Goal: Transaction & Acquisition: Subscribe to service/newsletter

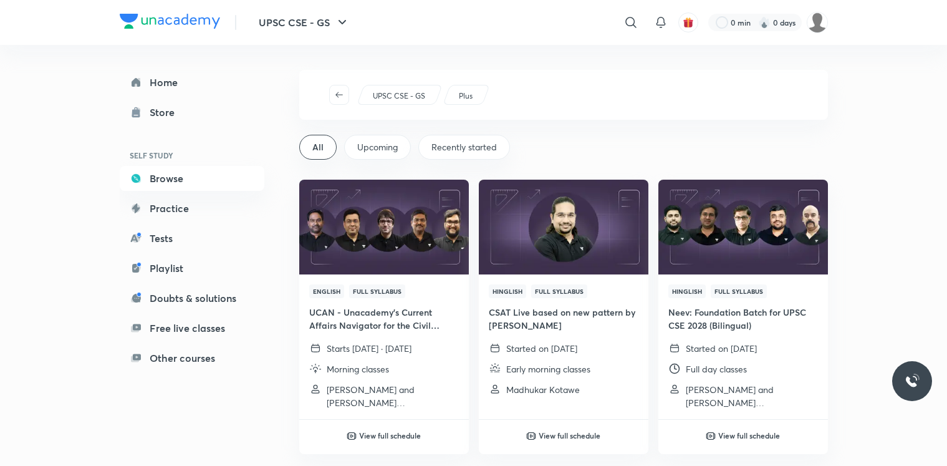
scroll to position [1571, 0]
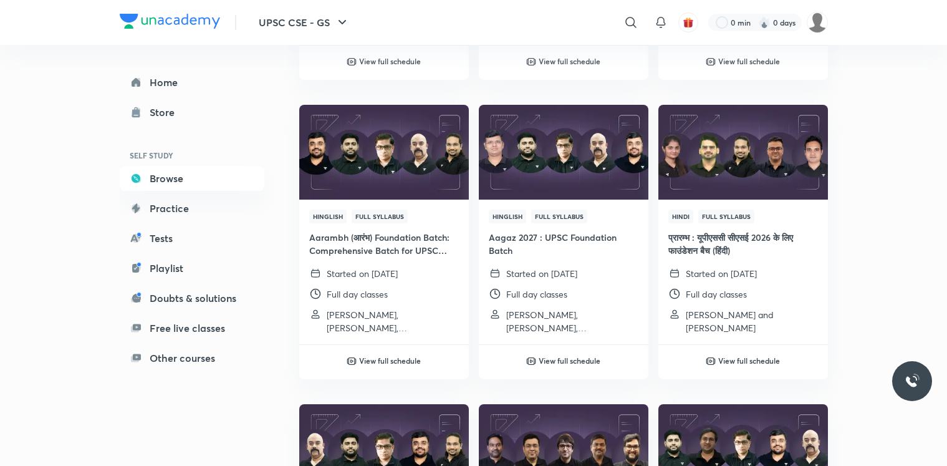
click at [138, 21] on img at bounding box center [170, 21] width 100 height 15
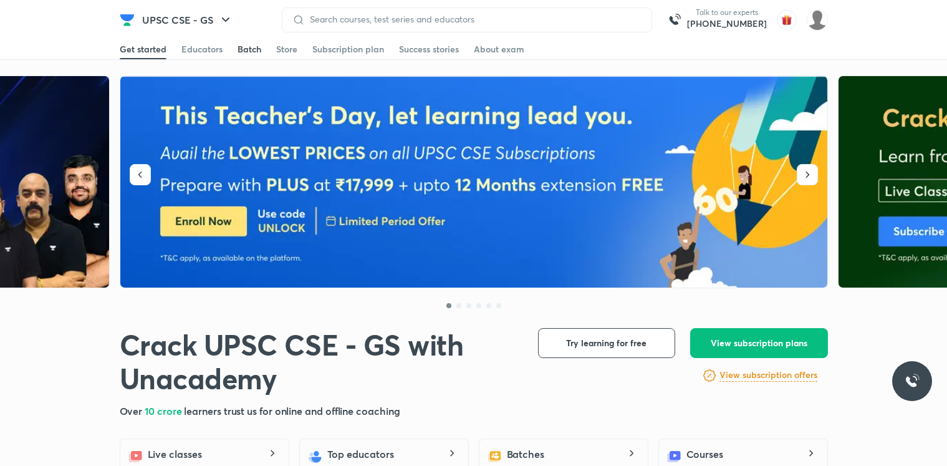
click at [257, 52] on div "Batch" at bounding box center [250, 49] width 24 height 12
click at [244, 52] on div "Batch" at bounding box center [250, 49] width 24 height 12
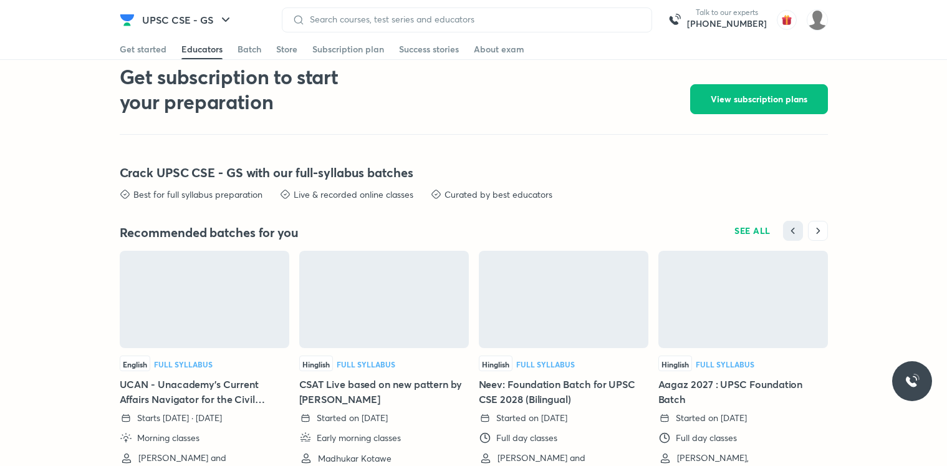
scroll to position [2759, 0]
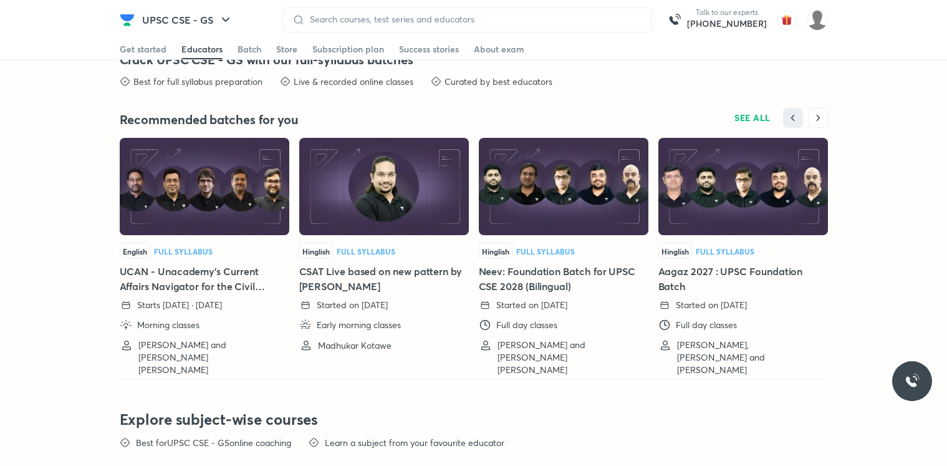
click at [364, 188] on img at bounding box center [384, 186] width 170 height 97
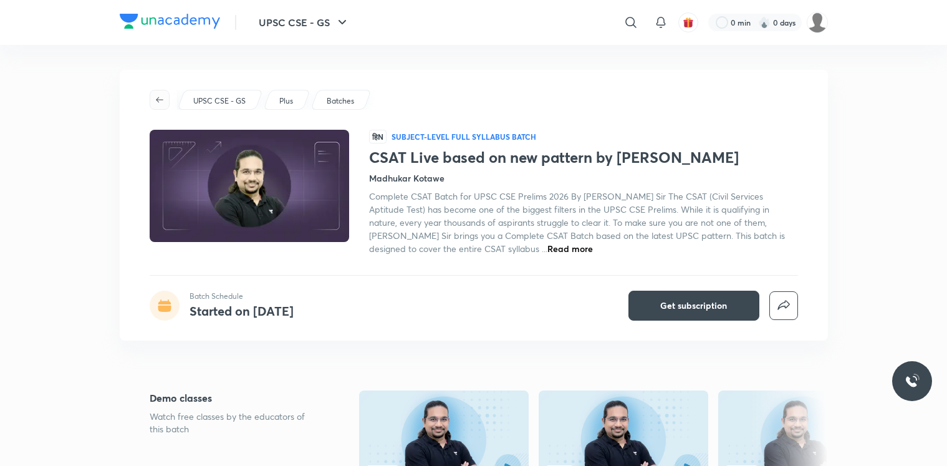
click at [157, 98] on icon "button" at bounding box center [160, 100] width 10 height 10
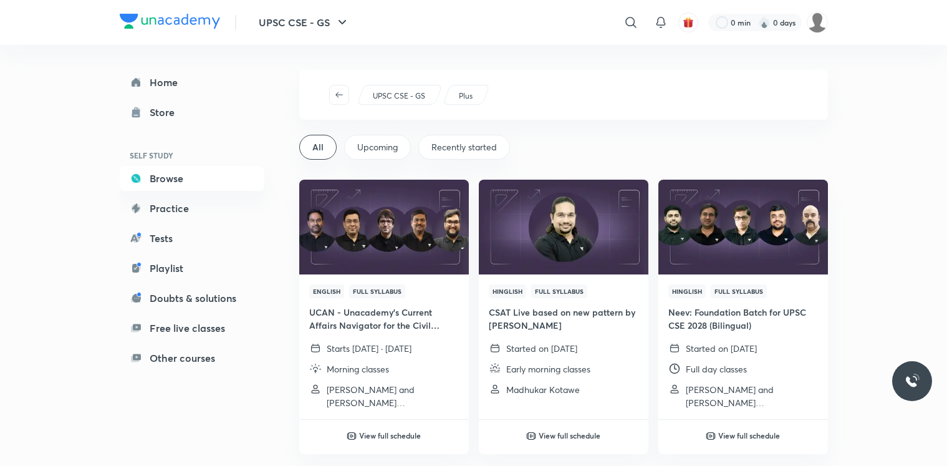
click at [163, 26] on img at bounding box center [170, 21] width 100 height 15
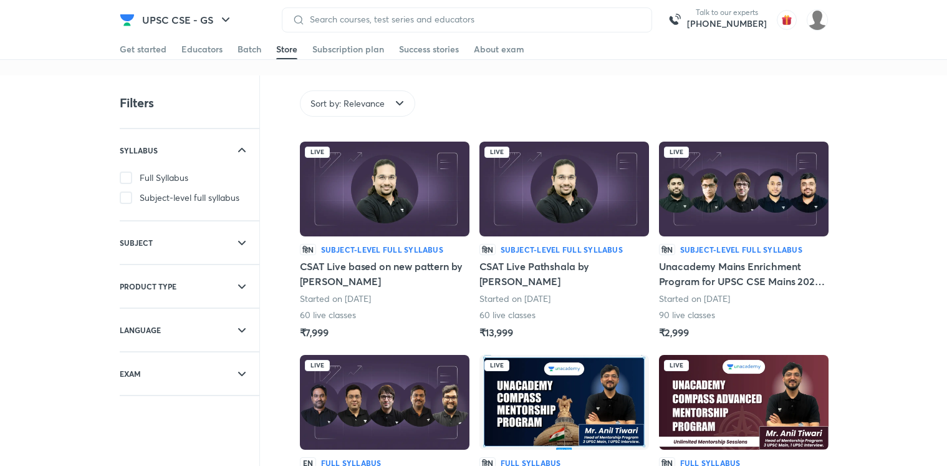
click at [418, 247] on h6 "Subject-level full syllabus" at bounding box center [382, 249] width 122 height 11
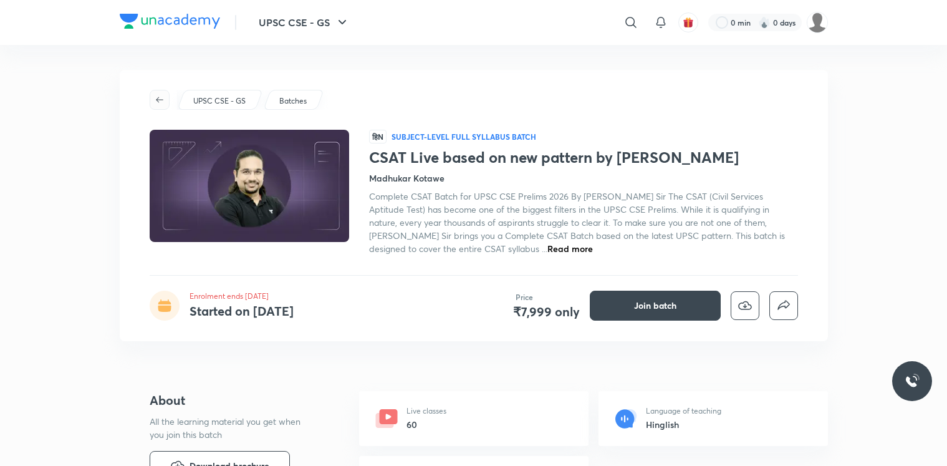
click at [161, 103] on icon "button" at bounding box center [160, 100] width 10 height 10
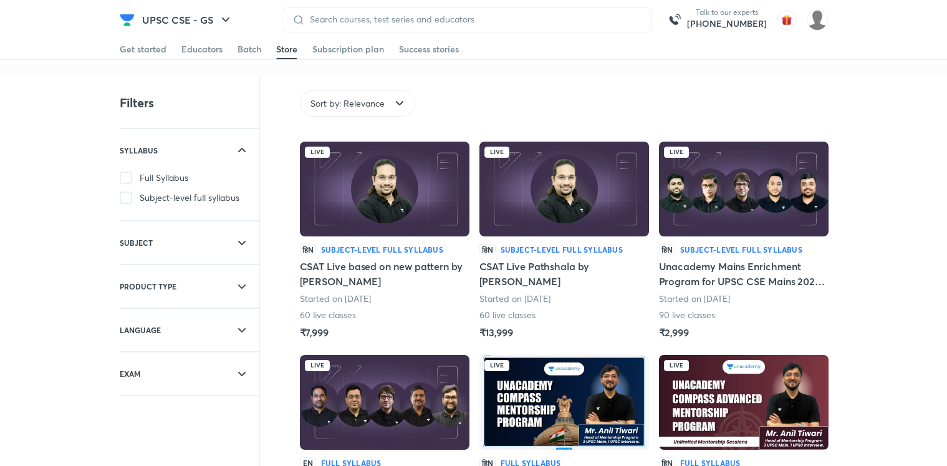
click at [544, 198] on img at bounding box center [564, 189] width 170 height 95
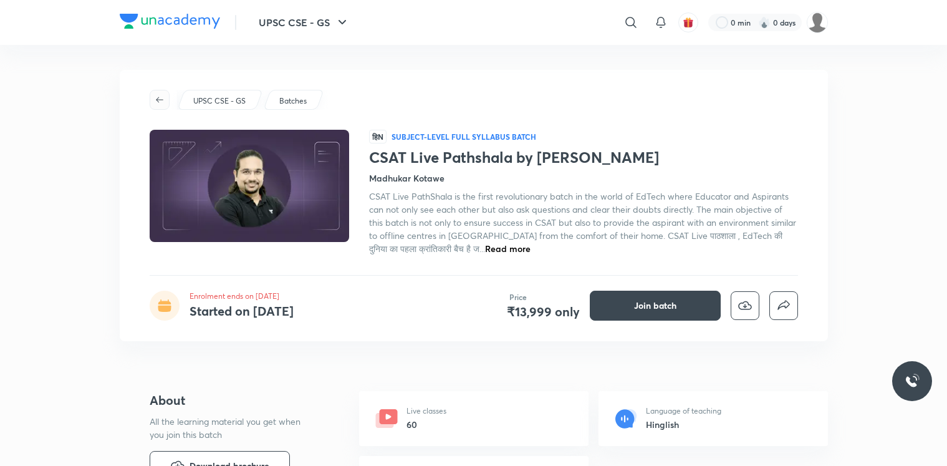
click at [155, 95] on icon "button" at bounding box center [160, 100] width 10 height 10
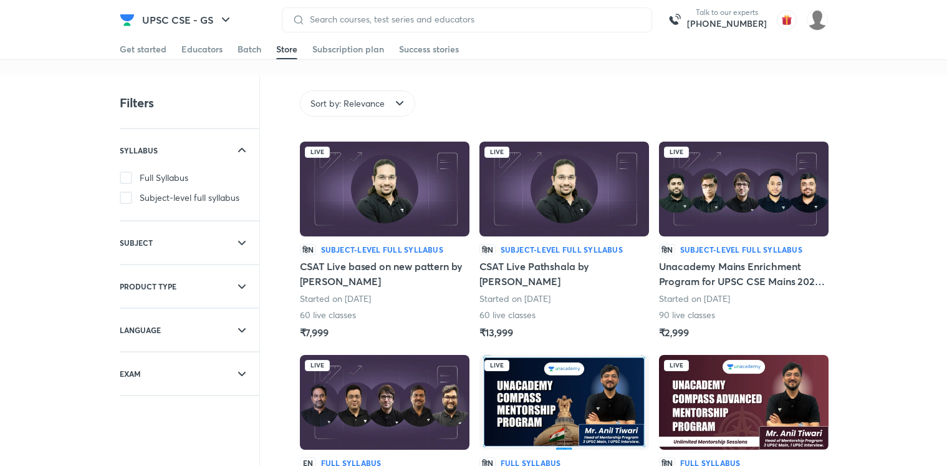
click at [127, 23] on img at bounding box center [127, 19] width 15 height 15
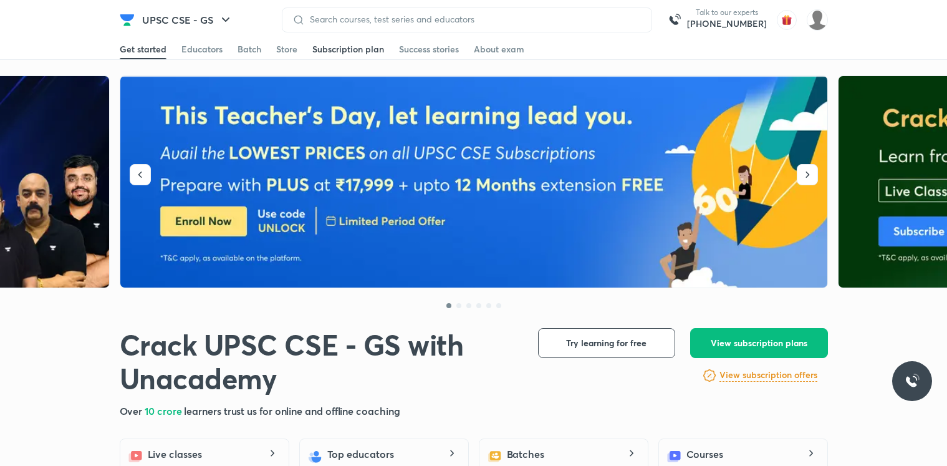
click at [373, 58] on span at bounding box center [348, 58] width 72 height 1
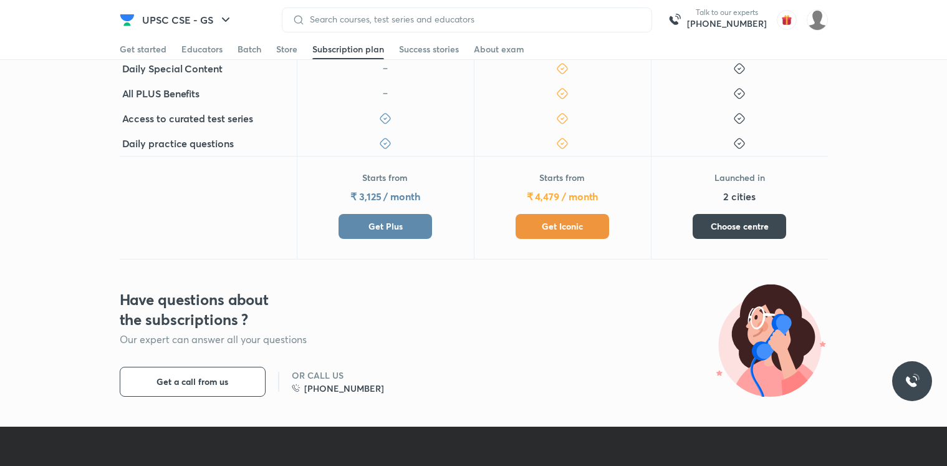
scroll to position [673, 0]
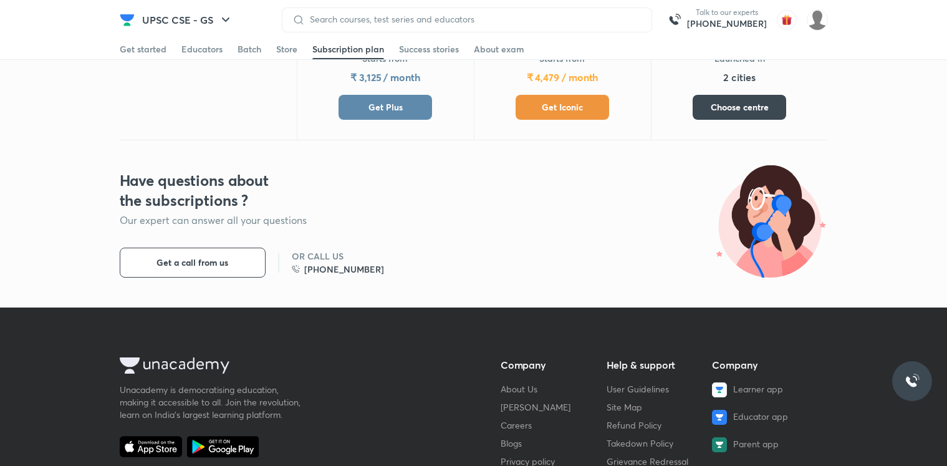
click at [544, 103] on span "Get Iconic" at bounding box center [562, 107] width 41 height 12
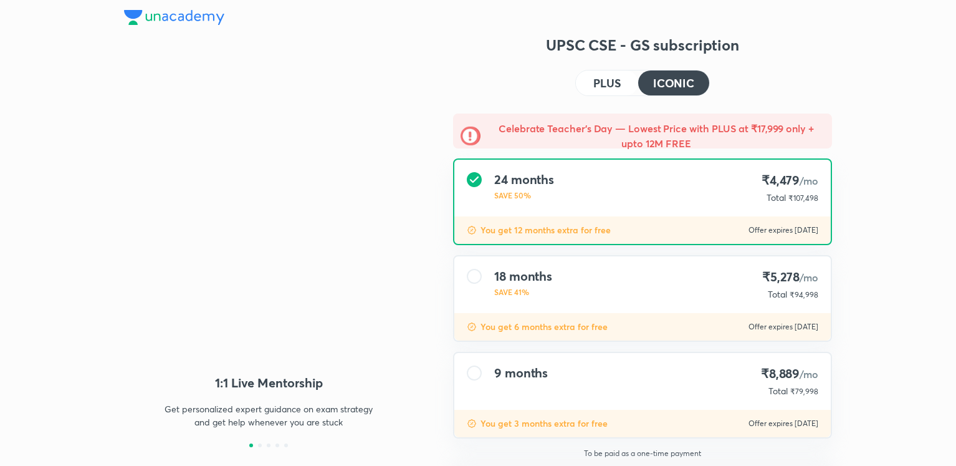
type input "NIKIST"
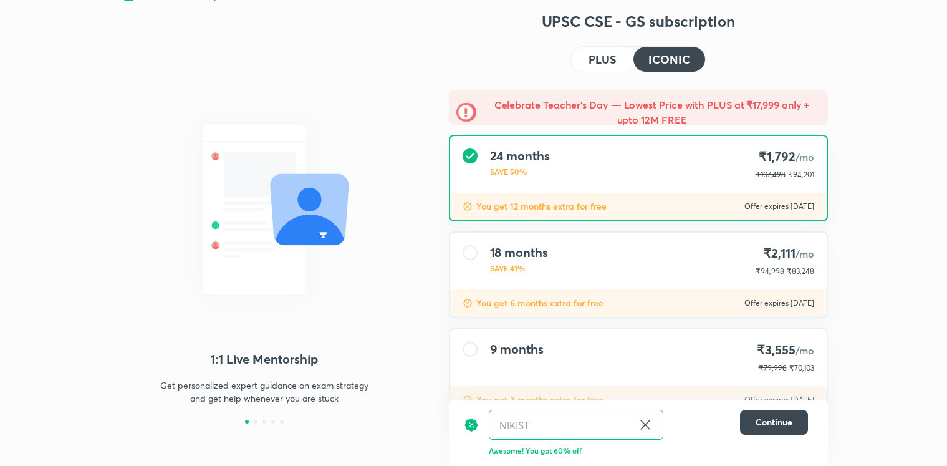
scroll to position [65, 0]
